Goal: Find specific page/section: Find specific page/section

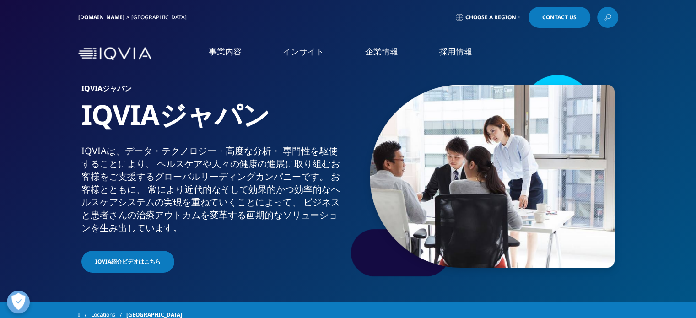
click at [474, 17] on span "Choose a Region" at bounding box center [490, 17] width 51 height 7
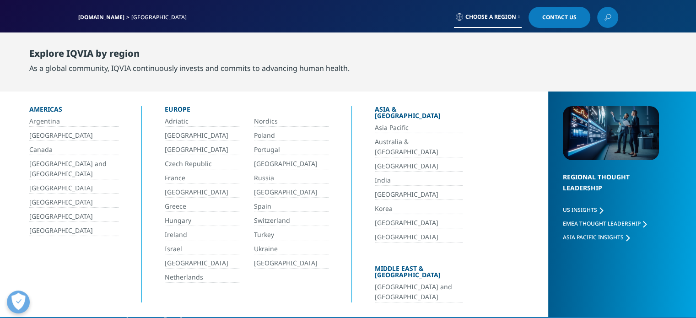
click at [377, 189] on link "[GEOGRAPHIC_DATA]" at bounding box center [419, 194] width 88 height 11
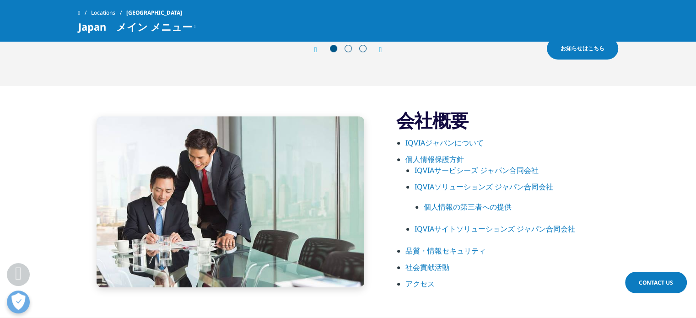
scroll to position [458, 0]
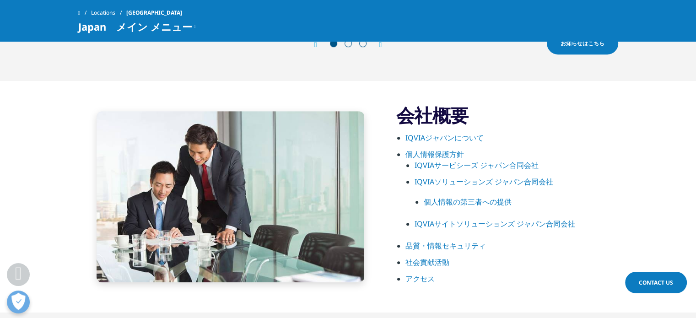
click at [432, 139] on link "IQVIAジャパンについて" at bounding box center [444, 138] width 78 height 10
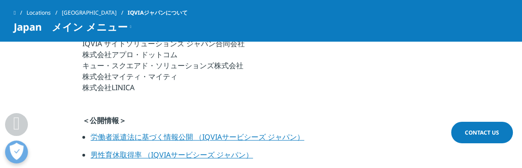
scroll to position [595, 0]
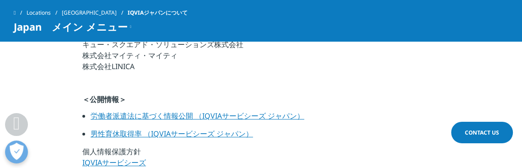
click at [272, 113] on link "労働者派遣法に基づく情報公開 （IQVIAサービシーズ ジャパン）" at bounding box center [198, 116] width 214 height 10
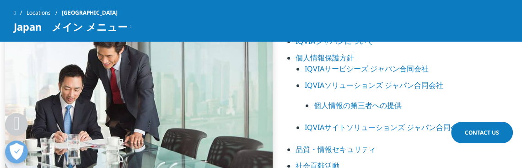
scroll to position [549, 0]
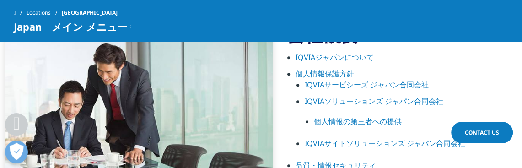
click at [339, 56] on link "IQVIAジャパンについて" at bounding box center [335, 57] width 78 height 10
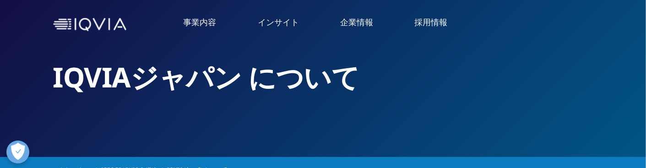
scroll to position [46, 0]
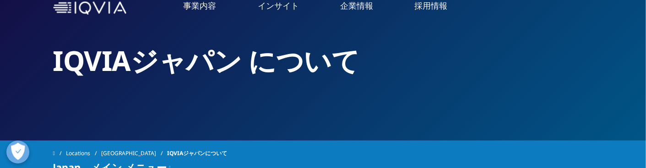
click at [31, 110] on link "アクセス" at bounding box center [119, 106] width 210 height 11
click at [22, 71] on link "概要" at bounding box center [119, 70] width 210 height 11
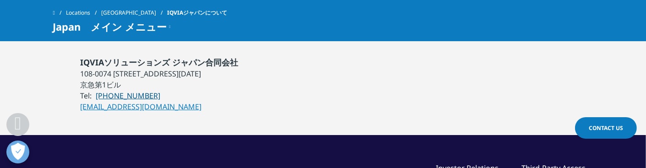
scroll to position [869, 0]
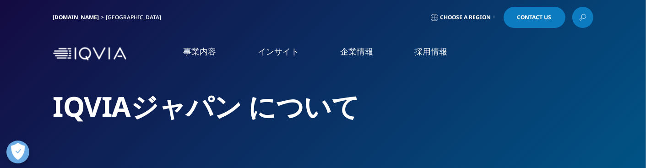
click at [358, 54] on link "企業情報" at bounding box center [356, 51] width 33 height 11
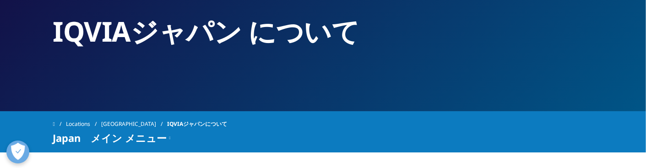
scroll to position [92, 0]
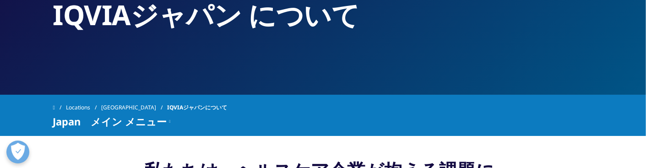
click at [28, 61] on link "アクセス" at bounding box center [119, 60] width 210 height 11
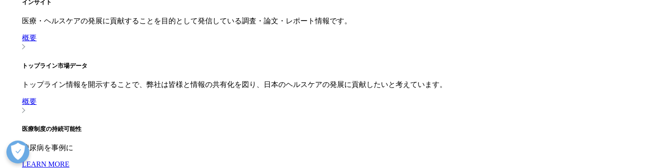
scroll to position [458, 0]
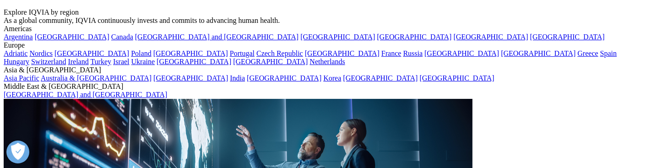
scroll to position [92, 0]
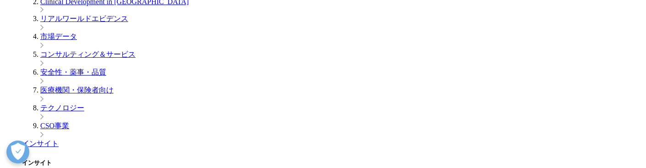
scroll to position [320, 0]
